Goal: Complete application form: Complete application form

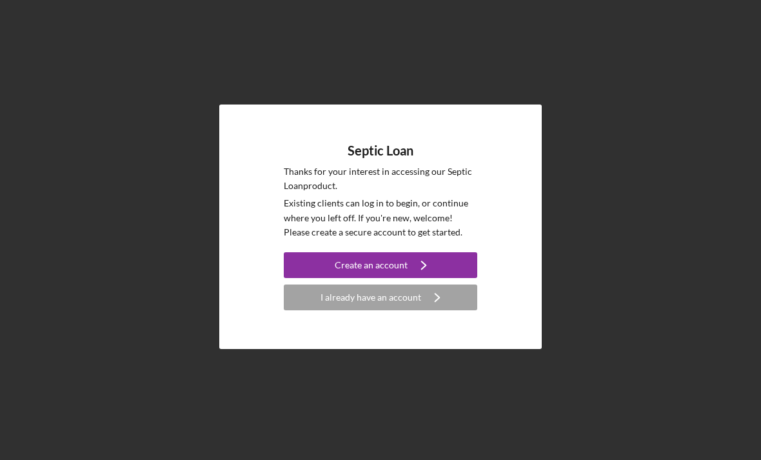
click at [412, 275] on icon "Icon/Navigate" at bounding box center [424, 265] width 32 height 32
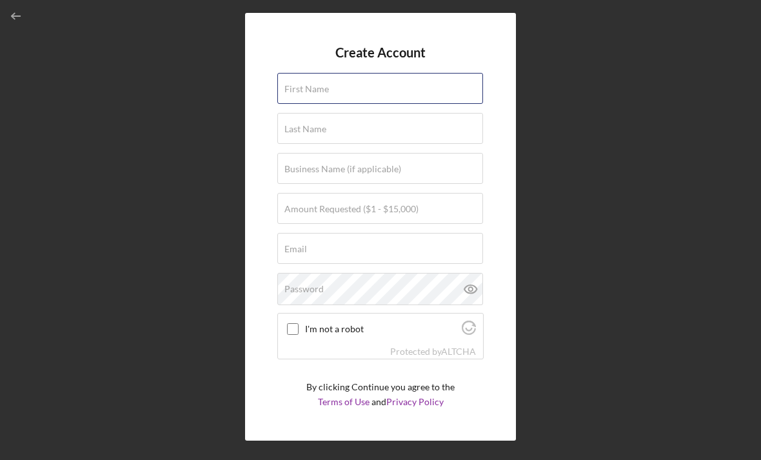
click at [395, 91] on div "First Name" at bounding box center [380, 89] width 206 height 32
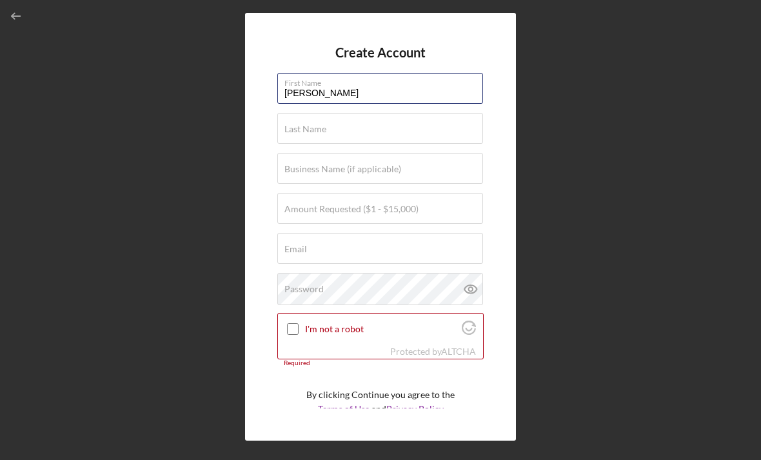
type input "[PERSON_NAME]"
click at [355, 135] on div "Last Name Required" at bounding box center [380, 129] width 206 height 32
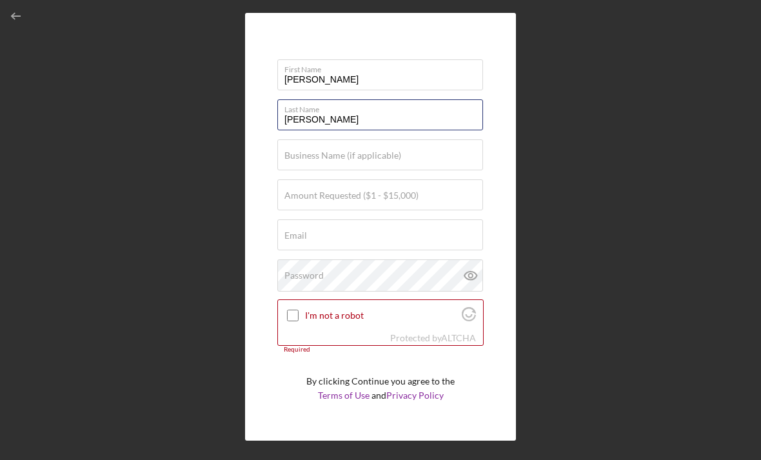
scroll to position [13, 0]
type input "[PERSON_NAME]"
click at [555, 133] on div "Create Account First Name [PERSON_NAME] Last Name [PERSON_NAME] Business Name (…" at bounding box center [380, 226] width 748 height 453
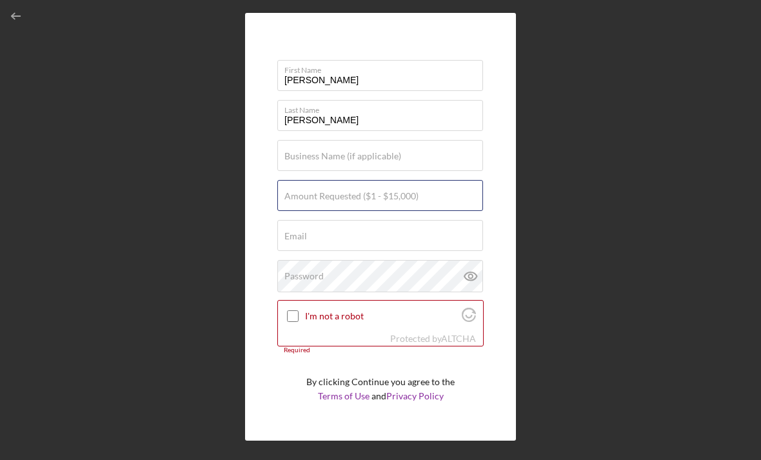
click at [436, 201] on div "Amount Requested ($1 - $15,000)" at bounding box center [380, 196] width 206 height 32
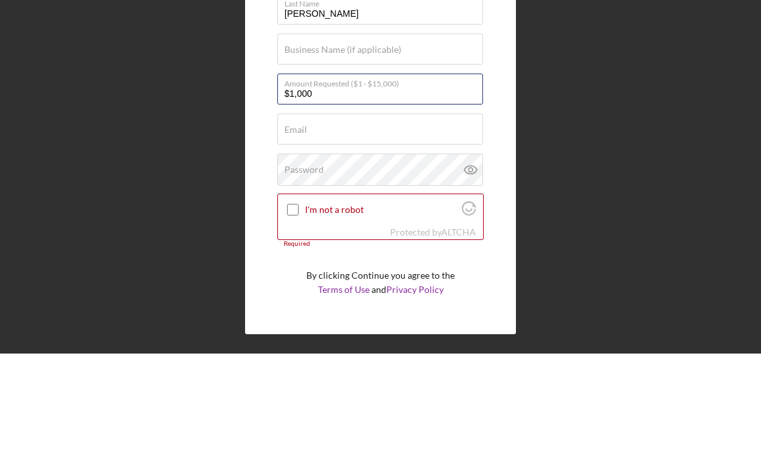
type input "$10,000"
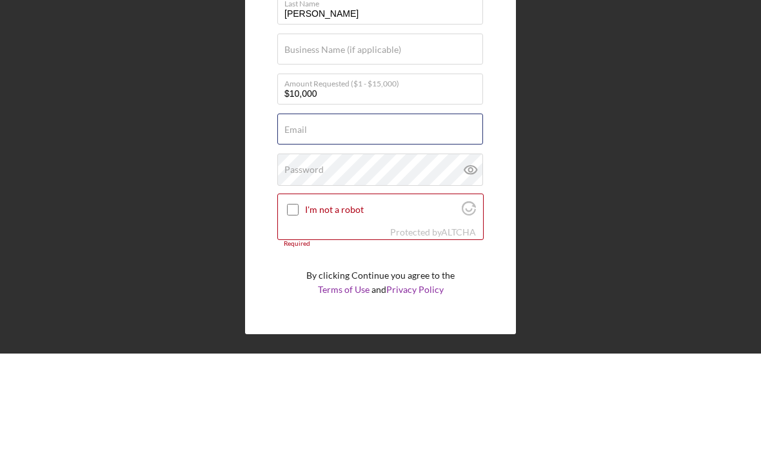
click at [364, 220] on div "Email Required" at bounding box center [380, 236] width 206 height 32
type input "Bw"
type input "[EMAIL_ADDRESS][DOMAIN_NAME]"
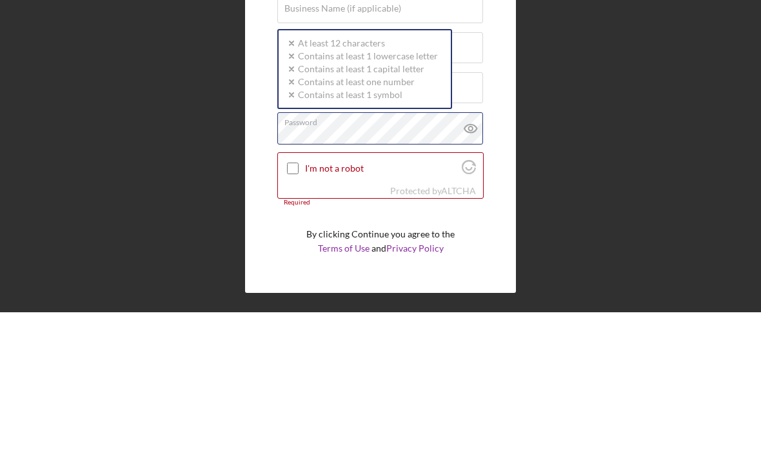
scroll to position [41, 0]
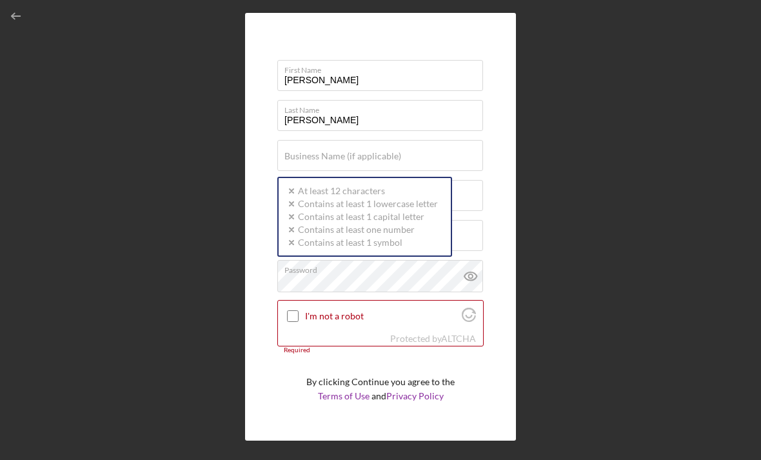
click at [361, 260] on div "Password Icon/icon-validation-no At least 12 characters Icon/icon-validation-no…" at bounding box center [380, 276] width 206 height 32
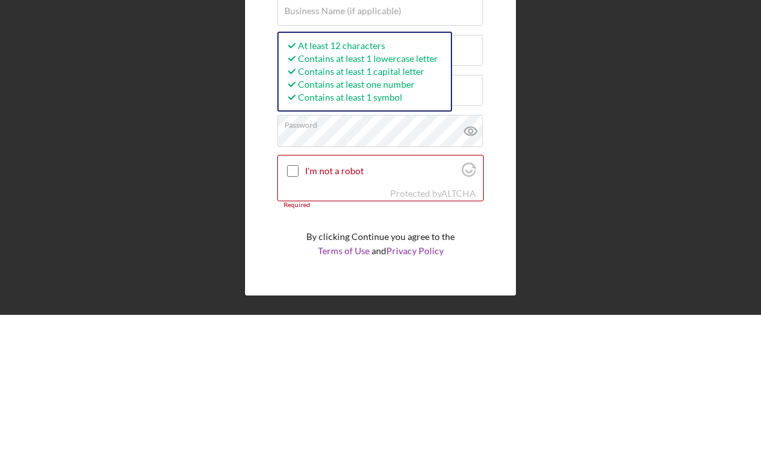
click at [391, 311] on label "I'm not a robot" at bounding box center [381, 316] width 153 height 10
click at [299, 310] on input "I'm not a robot" at bounding box center [293, 316] width 12 height 12
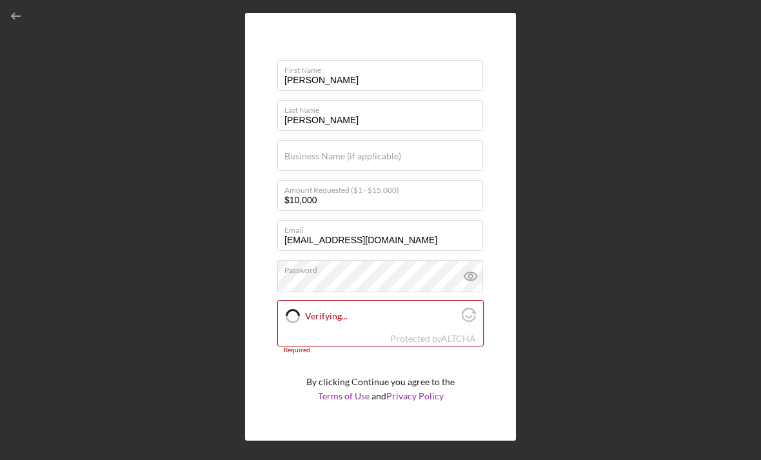
checkbox input "true"
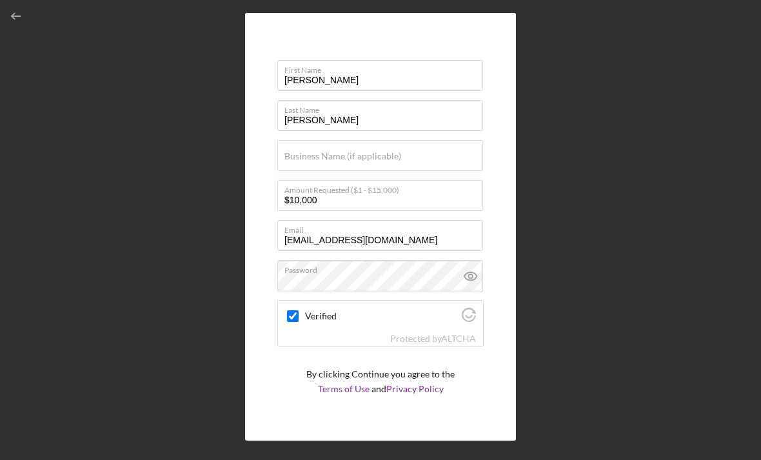
scroll to position [6, 0]
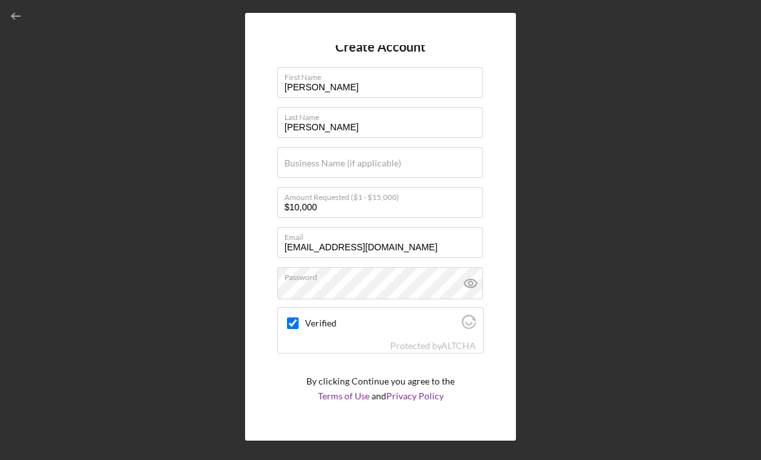
click at [458, 267] on icon at bounding box center [471, 283] width 32 height 32
click at [426, 413] on icon "submit" at bounding box center [419, 429] width 32 height 32
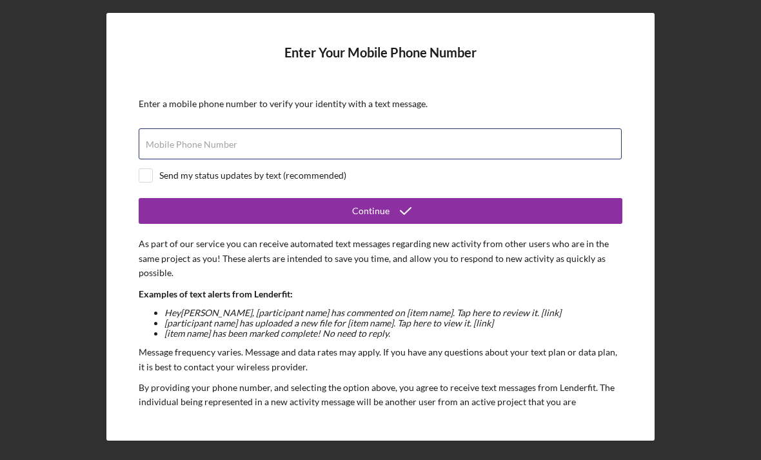
click at [457, 128] on input "Mobile Phone Number" at bounding box center [380, 143] width 483 height 31
type input "[PHONE_NUMBER]"
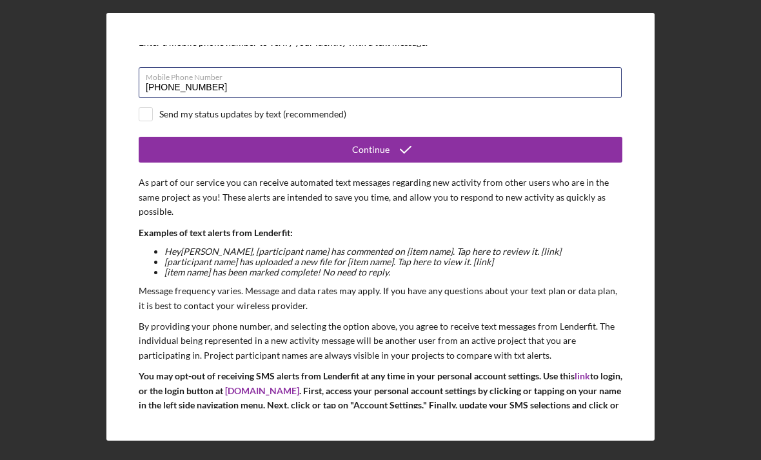
scroll to position [63, 0]
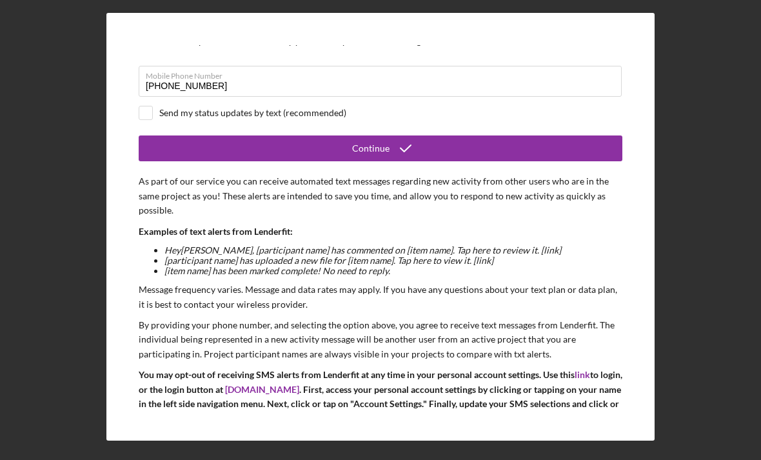
click at [154, 106] on div "Send my status updates by text (recommended)" at bounding box center [381, 113] width 484 height 14
checkbox input "true"
click at [424, 135] on button "Continue" at bounding box center [381, 148] width 484 height 26
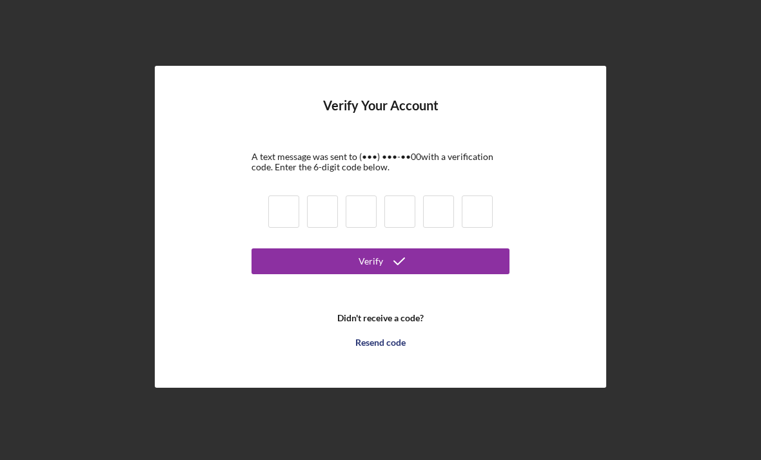
click at [279, 206] on input at bounding box center [283, 211] width 31 height 32
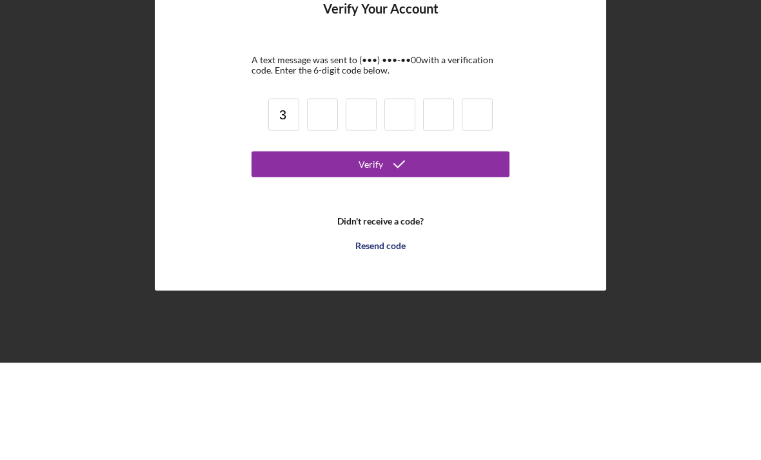
type input "3"
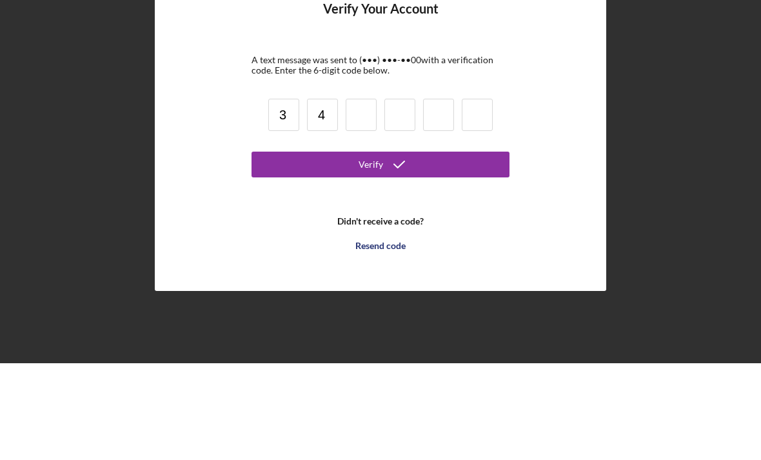
type input "4"
type input "3"
click at [324, 195] on input at bounding box center [322, 211] width 31 height 32
type input "3"
type input "4"
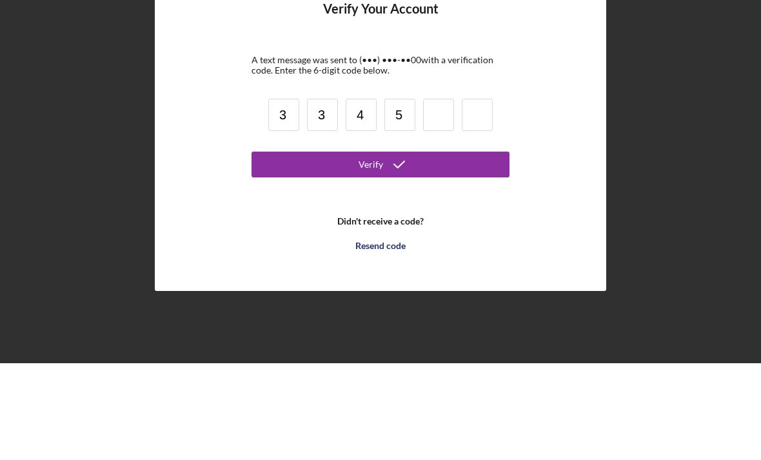
type input "5"
type input "1"
type input "3"
click at [458, 248] on button "Verify" at bounding box center [381, 261] width 258 height 26
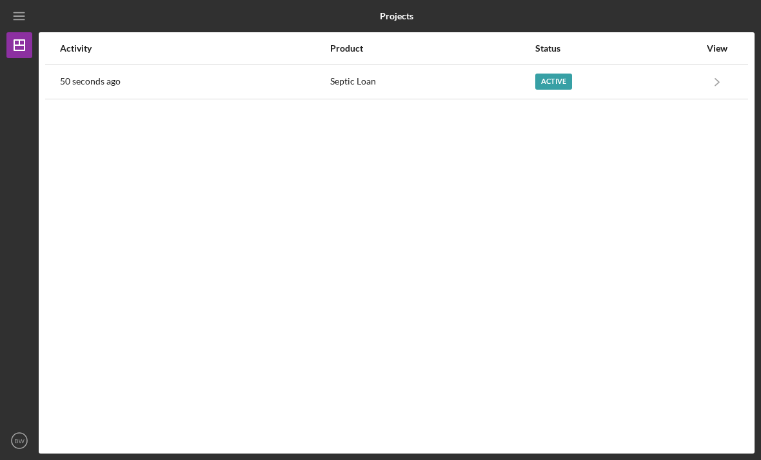
click at [719, 67] on icon "Icon/Navigate" at bounding box center [717, 81] width 29 height 29
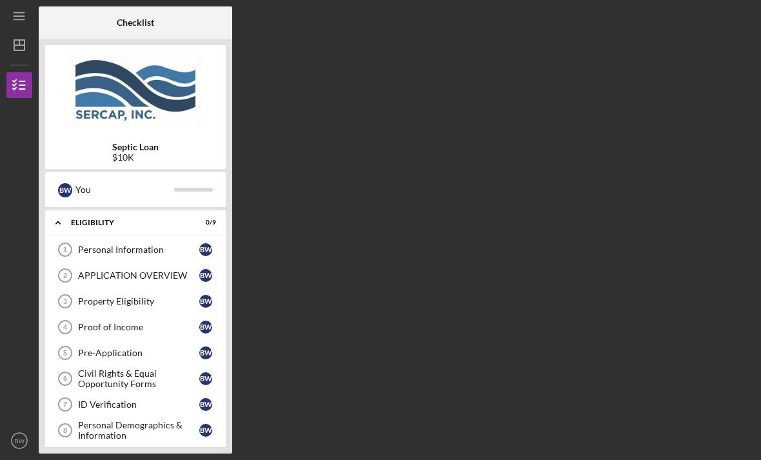
click at [160, 244] on div "Personal Information" at bounding box center [138, 249] width 121 height 10
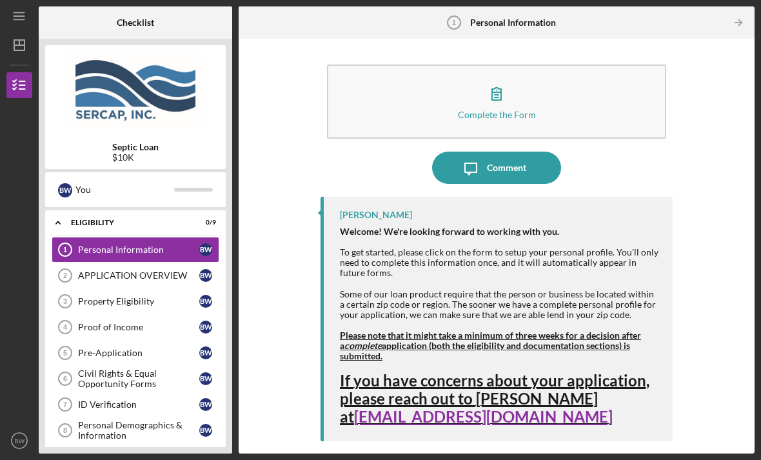
click at [493, 110] on div "Complete the Form" at bounding box center [497, 115] width 78 height 10
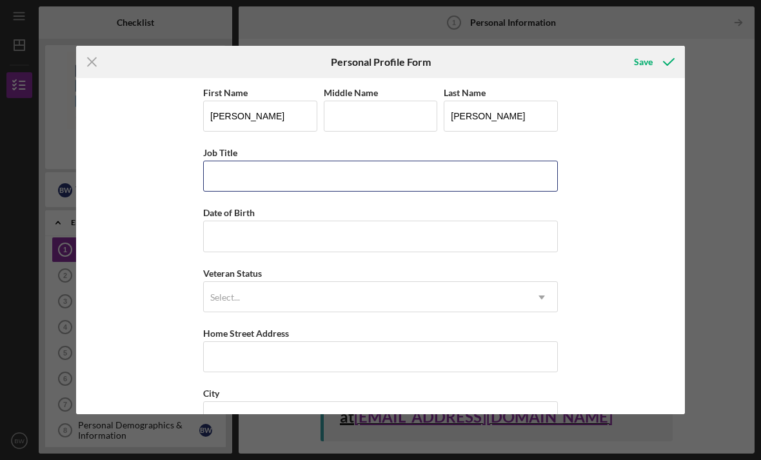
click at [395, 170] on input "Job Title" at bounding box center [380, 176] width 355 height 31
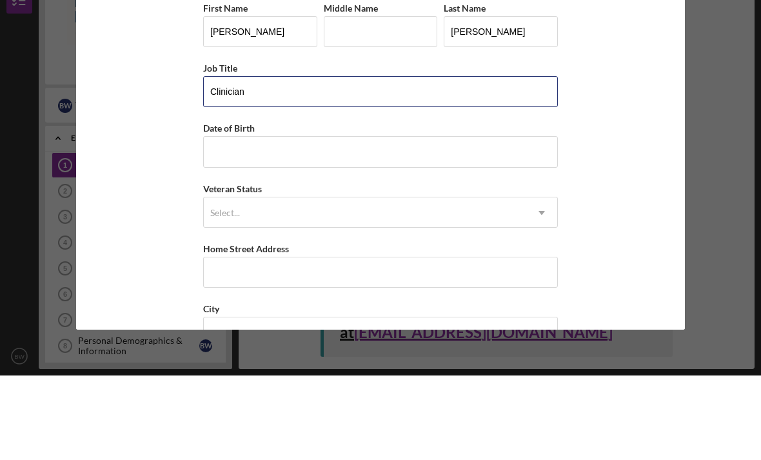
type input "Clinician"
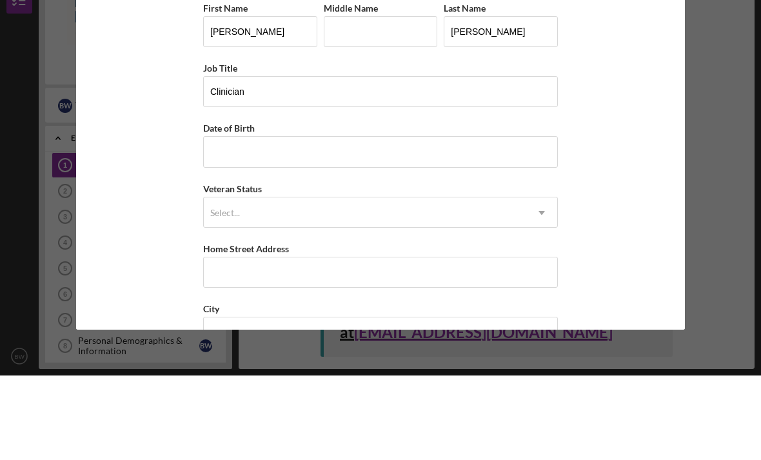
click at [401, 204] on div "Date of Birth" at bounding box center [380, 212] width 355 height 16
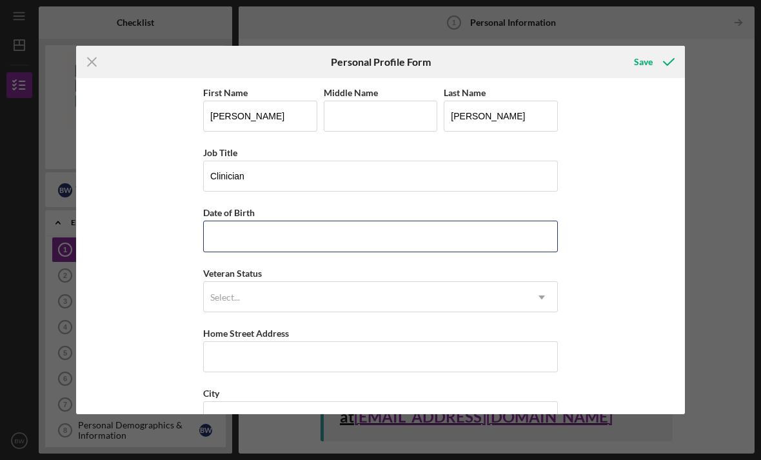
click at [324, 239] on input "Date of Birth" at bounding box center [380, 236] width 355 height 31
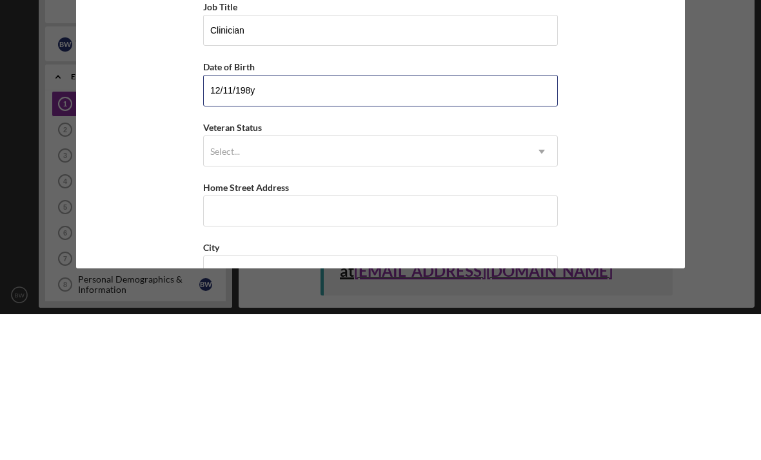
type input "[DATE]"
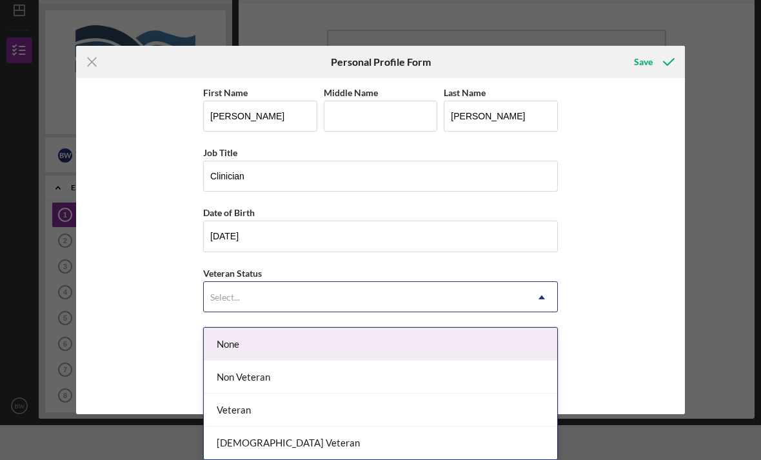
click at [335, 377] on div "Non Veteran" at bounding box center [381, 377] width 354 height 33
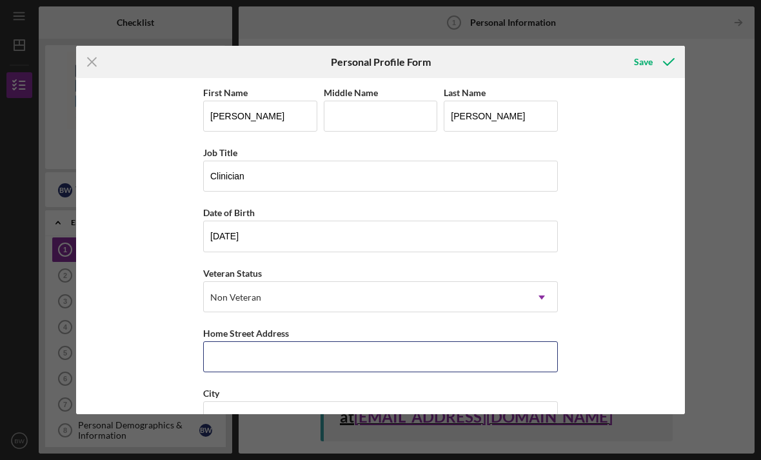
click at [399, 355] on input "Home Street Address" at bounding box center [380, 356] width 355 height 31
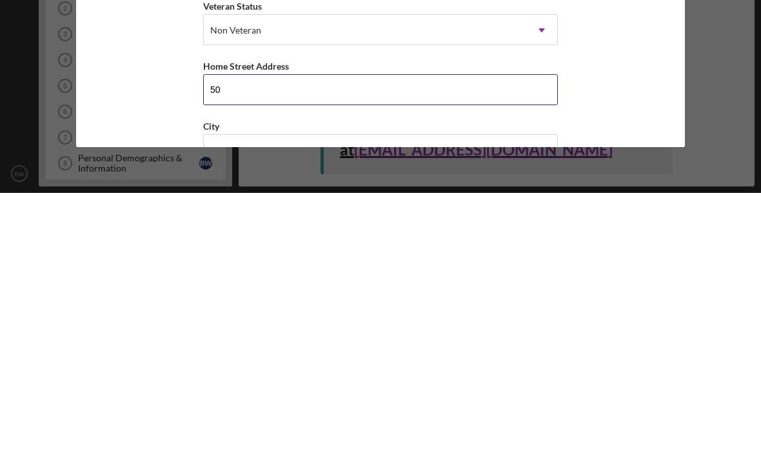
type input "5"
type input "[STREET_ADDRESS]"
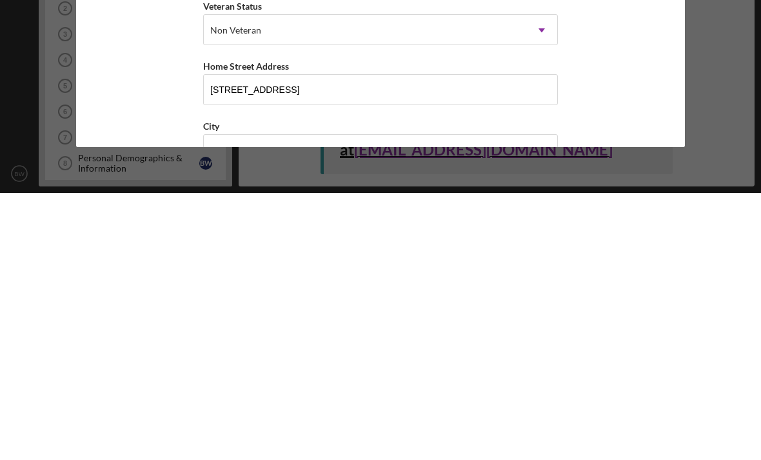
click at [529, 117] on div "First Name [PERSON_NAME] Middle Name Last Name [PERSON_NAME] Job Title Clinicia…" at bounding box center [380, 325] width 355 height 481
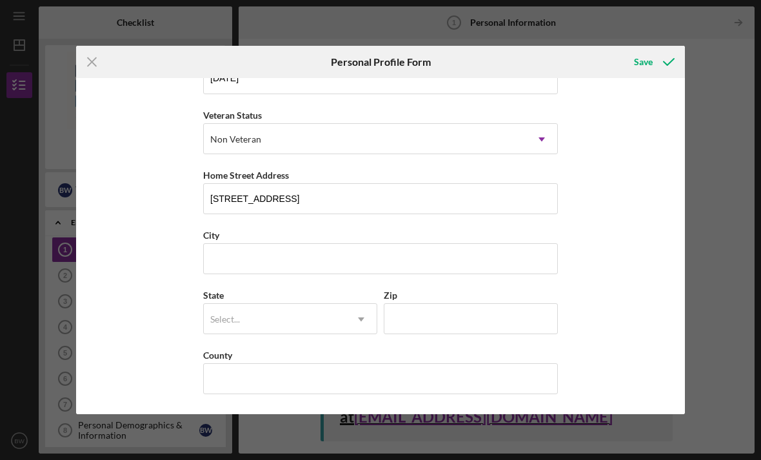
scroll to position [166, 0]
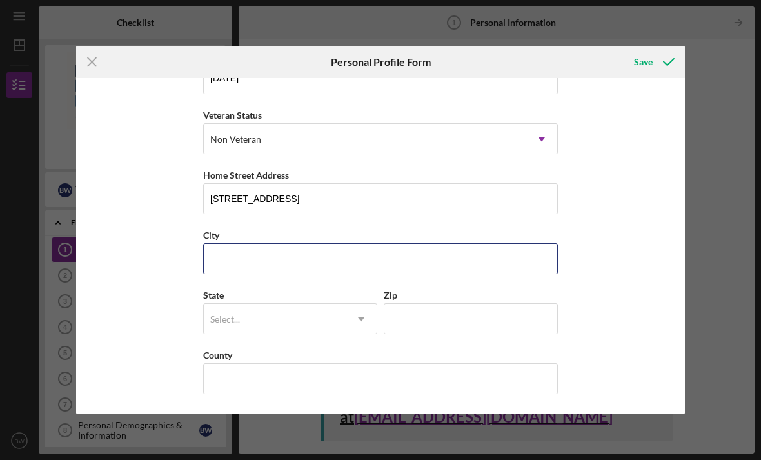
click at [306, 250] on input "City" at bounding box center [380, 258] width 355 height 31
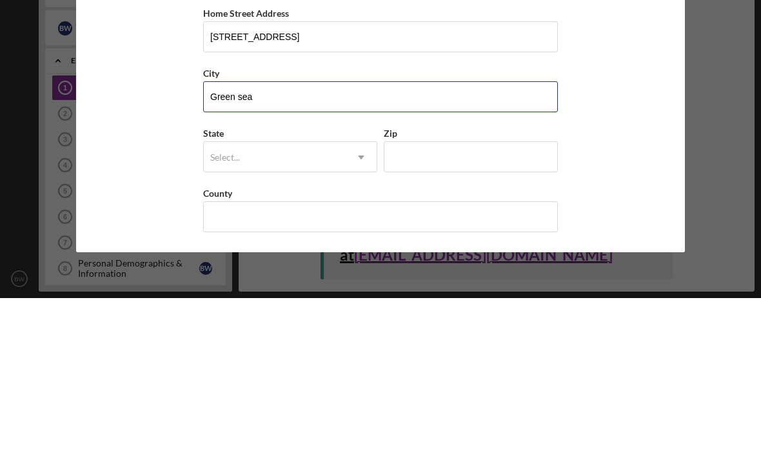
type input "Green sea"
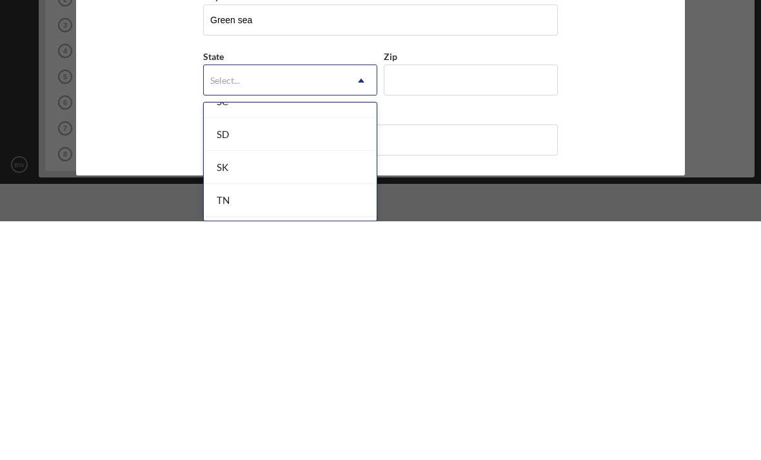
scroll to position [2038, 0]
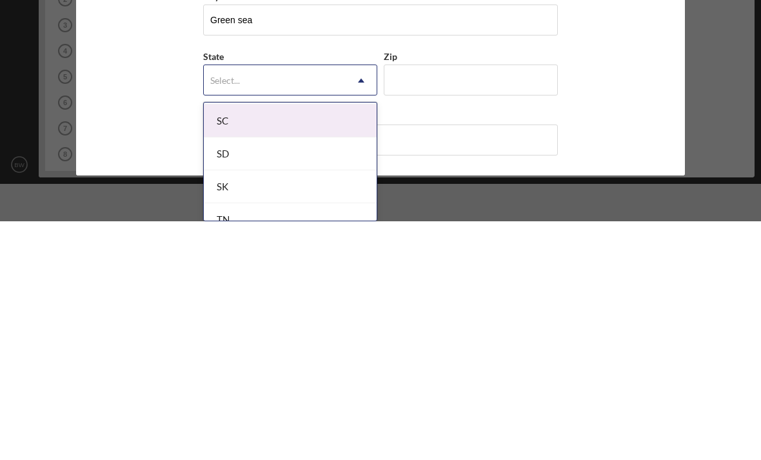
click at [308, 343] on div "SC" at bounding box center [290, 359] width 173 height 33
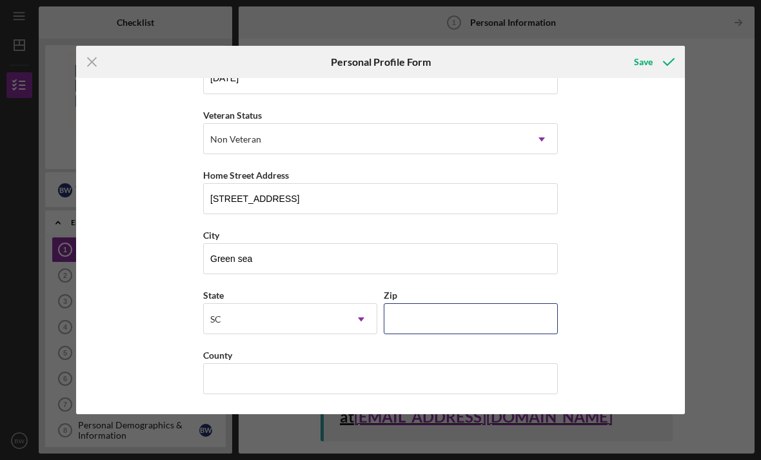
click at [471, 323] on input "Zip" at bounding box center [471, 318] width 174 height 31
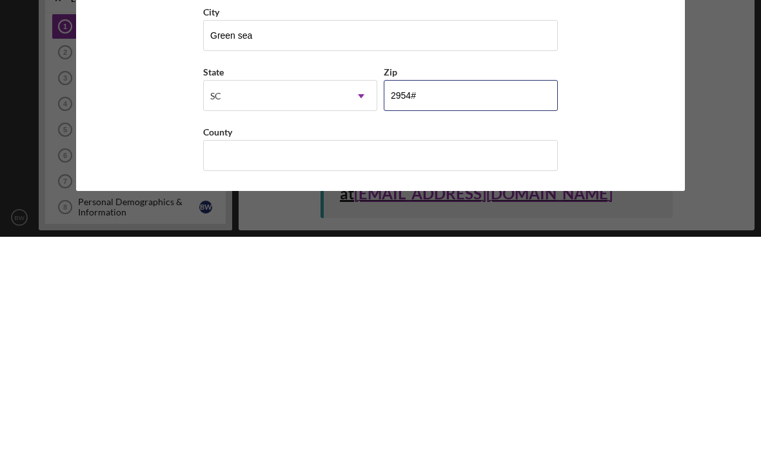
type input "29545"
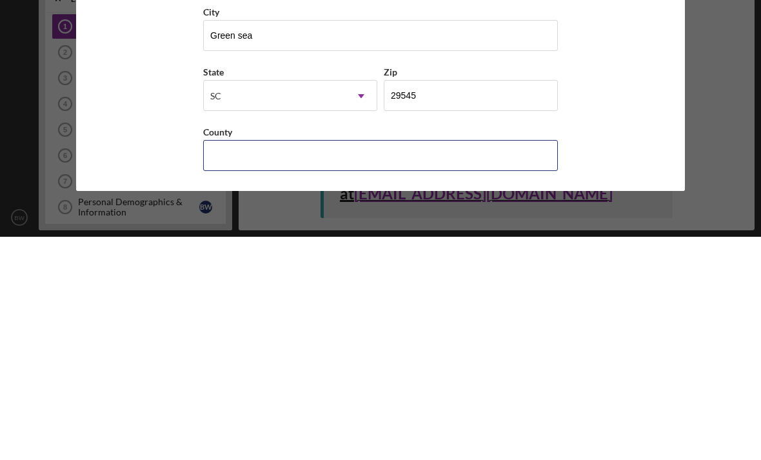
click at [423, 363] on input "County" at bounding box center [380, 378] width 355 height 31
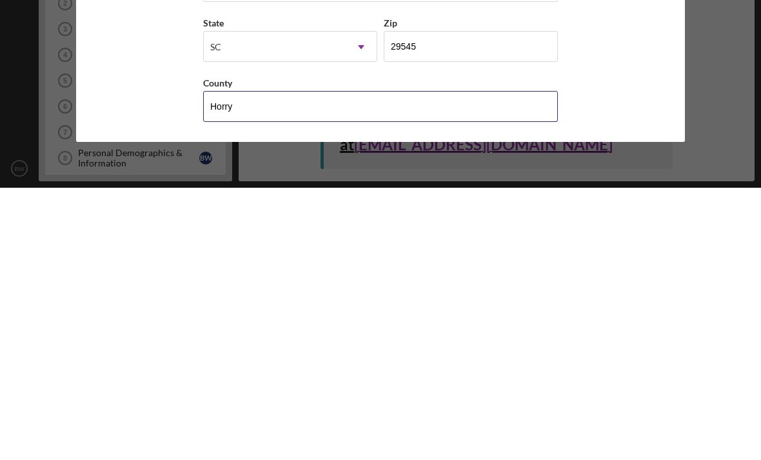
type input "Horry"
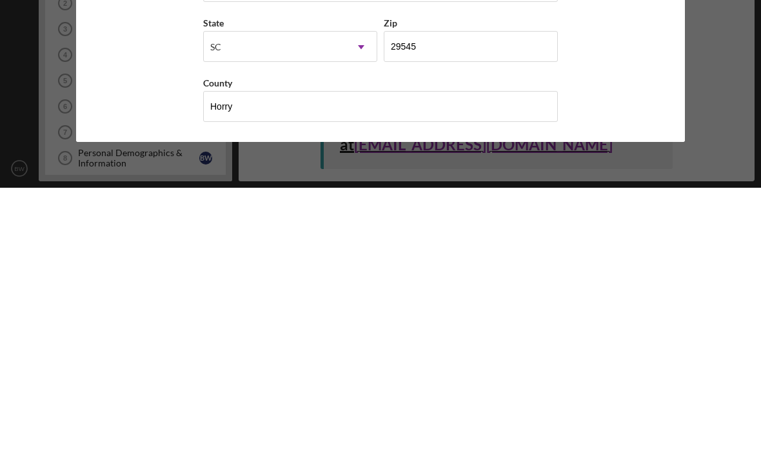
click at [615, 78] on div "First Name [PERSON_NAME] Middle Name Last Name [PERSON_NAME] Job Title Clinicia…" at bounding box center [380, 245] width 609 height 335
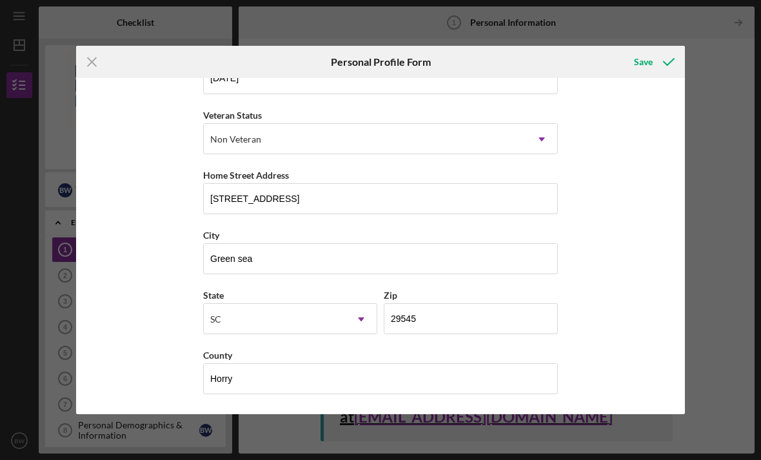
click at [650, 55] on div "Save" at bounding box center [643, 62] width 19 height 26
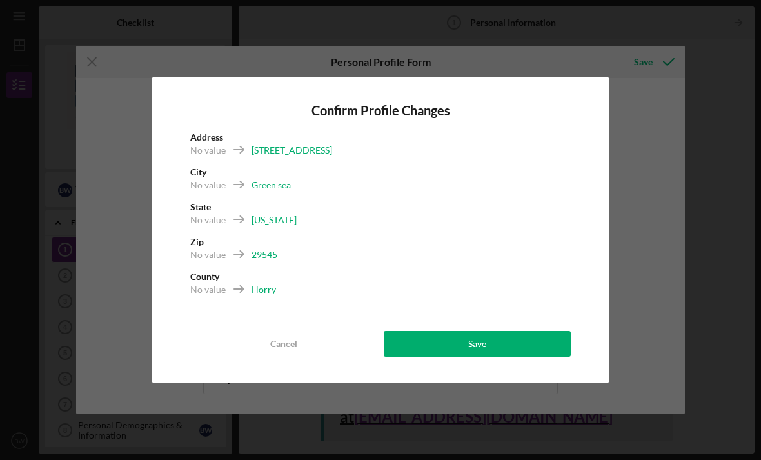
click at [533, 338] on button "Save" at bounding box center [477, 344] width 187 height 26
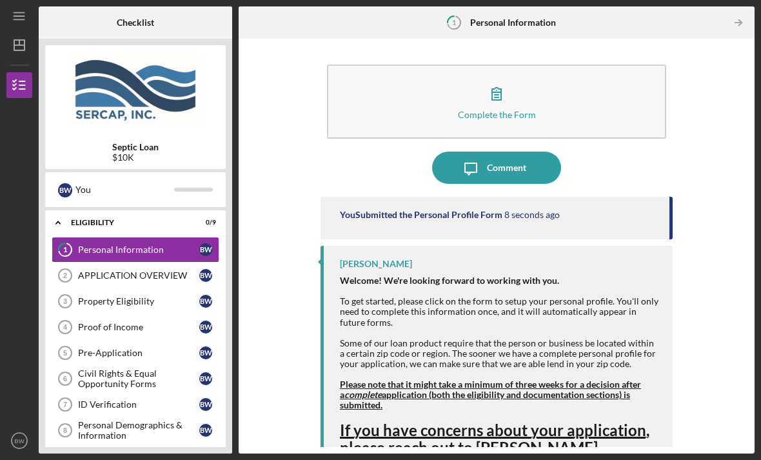
click at [152, 270] on div "APPLICATION OVERVIEW" at bounding box center [138, 275] width 121 height 10
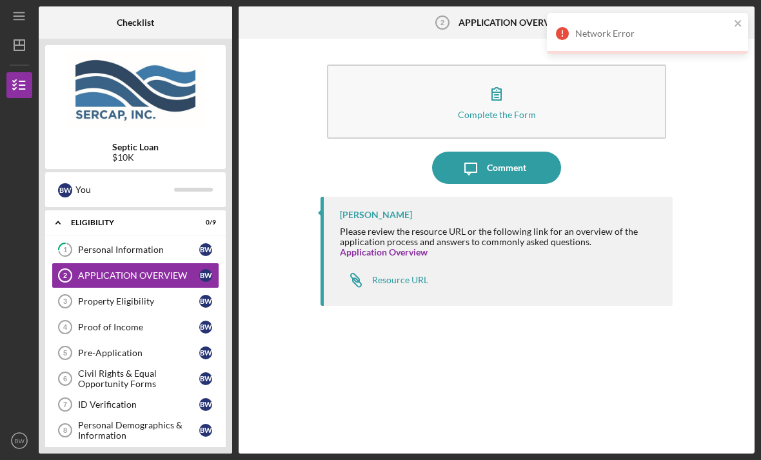
click at [740, 15] on div "Network Error" at bounding box center [647, 33] width 201 height 41
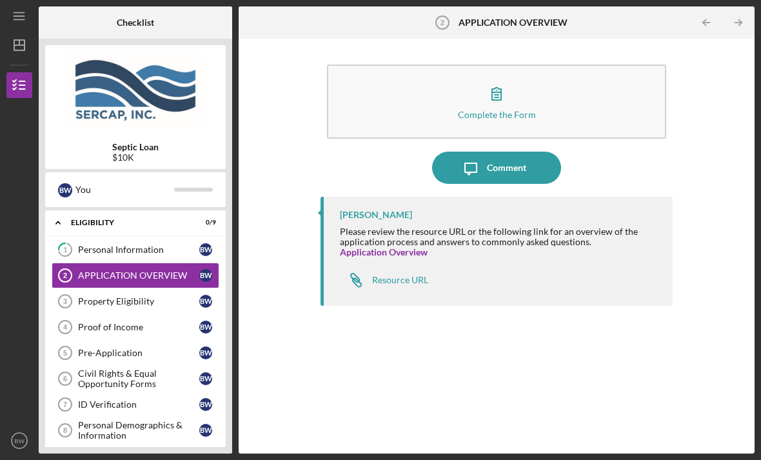
click at [503, 110] on div "Complete the Form" at bounding box center [497, 115] width 78 height 10
click at [508, 110] on div "Complete the Form" at bounding box center [497, 115] width 78 height 10
click at [85, 270] on div "APPLICATION OVERVIEW" at bounding box center [138, 275] width 121 height 10
click at [103, 244] on div "Personal Information" at bounding box center [138, 249] width 121 height 10
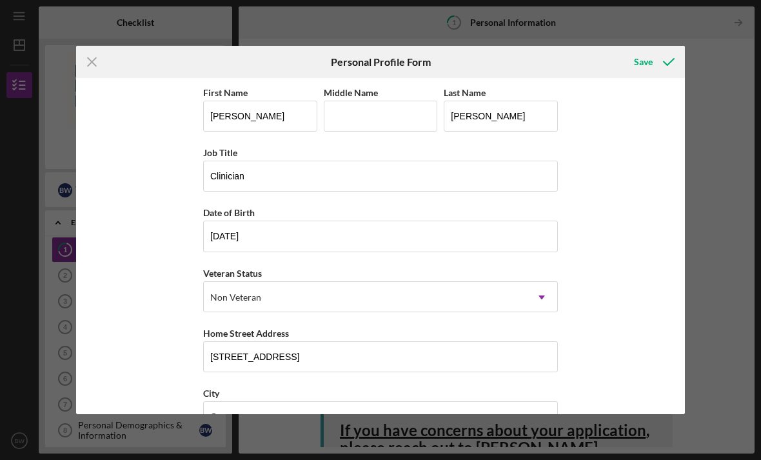
click at [639, 61] on div "Save" at bounding box center [643, 62] width 19 height 26
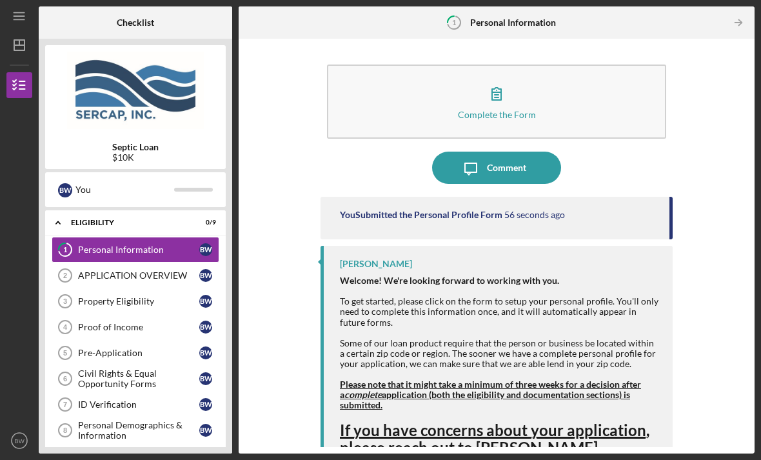
click at [93, 270] on div "APPLICATION OVERVIEW" at bounding box center [138, 275] width 121 height 10
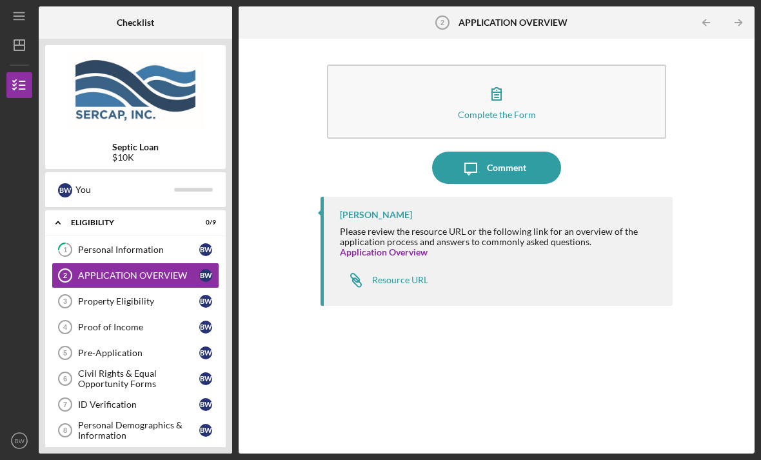
click at [415, 275] on div "Resource URL" at bounding box center [400, 280] width 56 height 10
click at [115, 244] on div "Personal Information" at bounding box center [138, 249] width 121 height 10
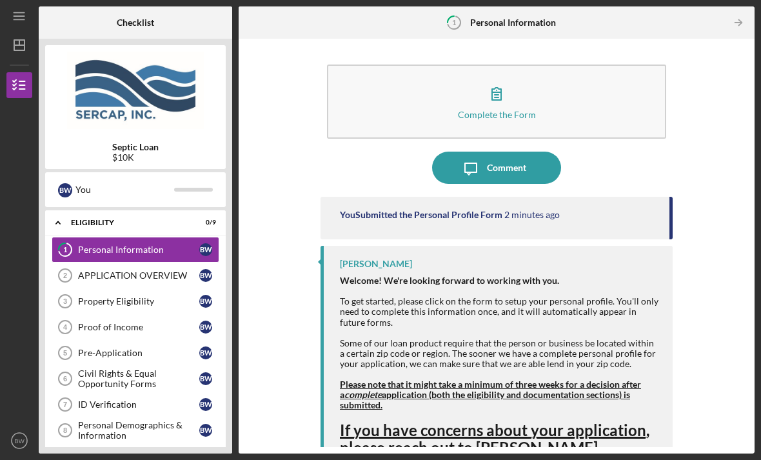
click at [617, 246] on div "[PERSON_NAME] Welcome! We're looking forward to working with you. To get starte…" at bounding box center [497, 368] width 352 height 244
click at [459, 456] on link "[EMAIL_ADDRESS][DOMAIN_NAME]" at bounding box center [483, 465] width 259 height 19
click at [726, 192] on div "Complete the Form Form Icon/Message Comment You Submitted the Personal Profile …" at bounding box center [496, 246] width 503 height 402
